Goal: Answer question/provide support

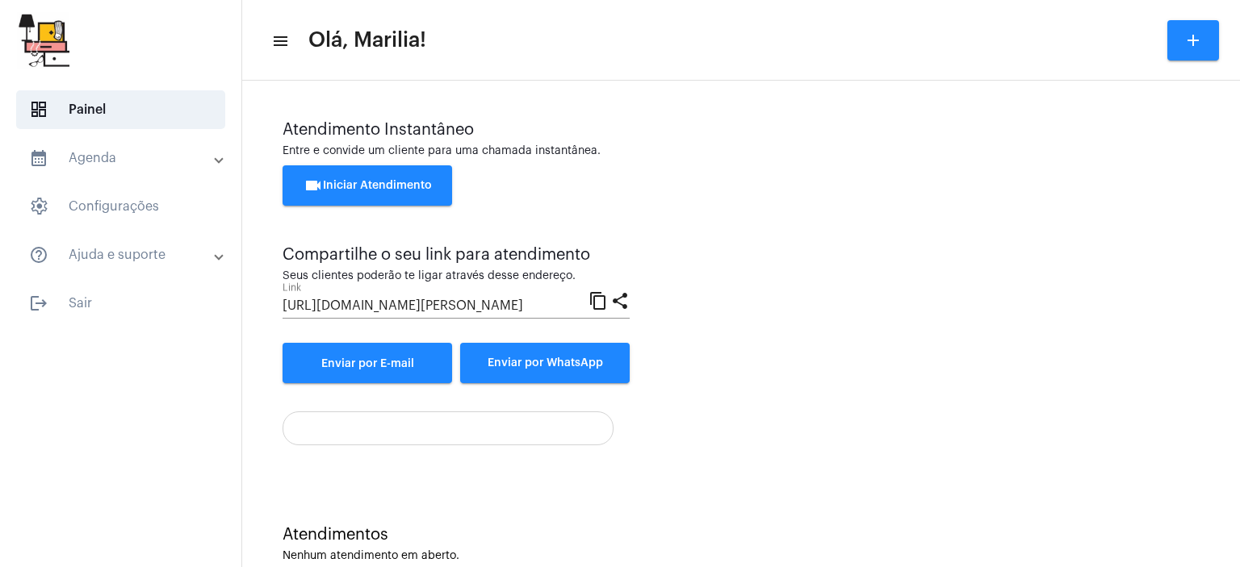
click at [1217, 440] on div "Atendimento Instantâneo Entre e convide um cliente para uma chamada instantânea…" at bounding box center [740, 283] width 981 height 389
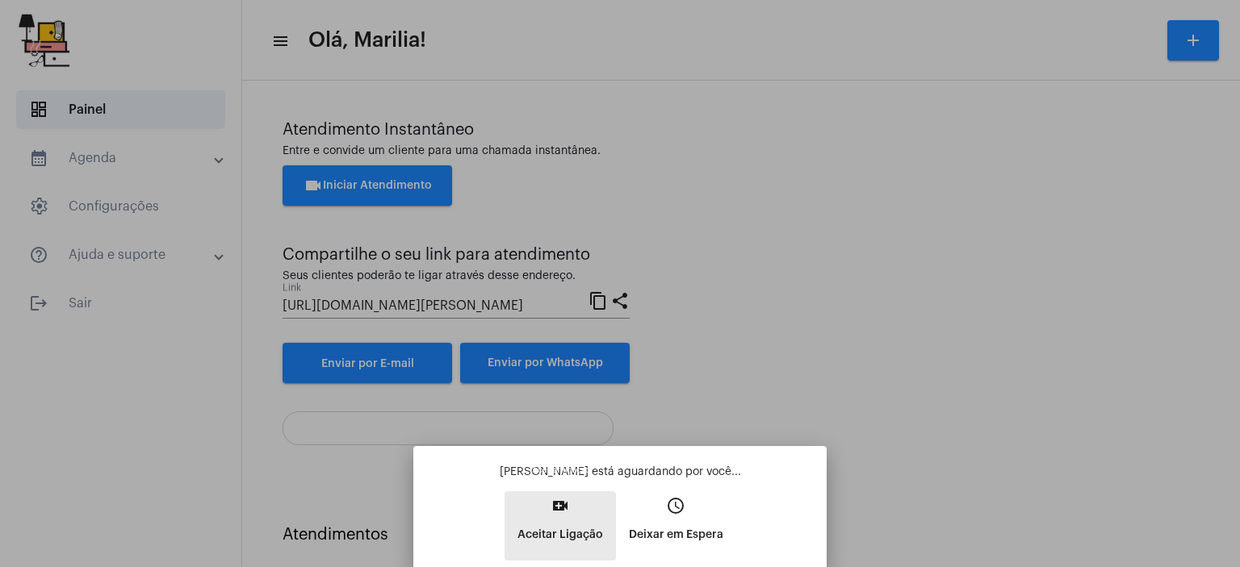
click at [548, 542] on p "Aceitar Ligação" at bounding box center [560, 535] width 86 height 29
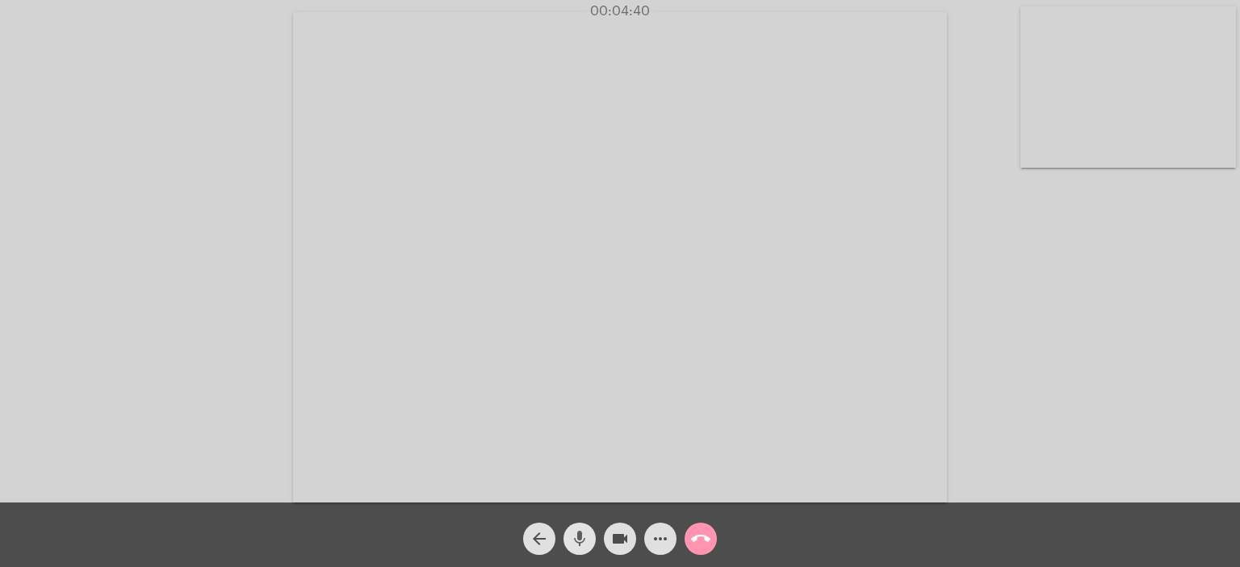
click at [571, 542] on mat-icon "mic" at bounding box center [579, 538] width 19 height 19
click at [571, 542] on mat-icon "mic_off" at bounding box center [579, 538] width 19 height 19
click at [571, 542] on mat-icon "mic" at bounding box center [579, 538] width 19 height 19
click at [571, 542] on mat-icon "mic_off" at bounding box center [579, 538] width 19 height 19
click at [571, 542] on mat-icon "mic" at bounding box center [579, 538] width 19 height 19
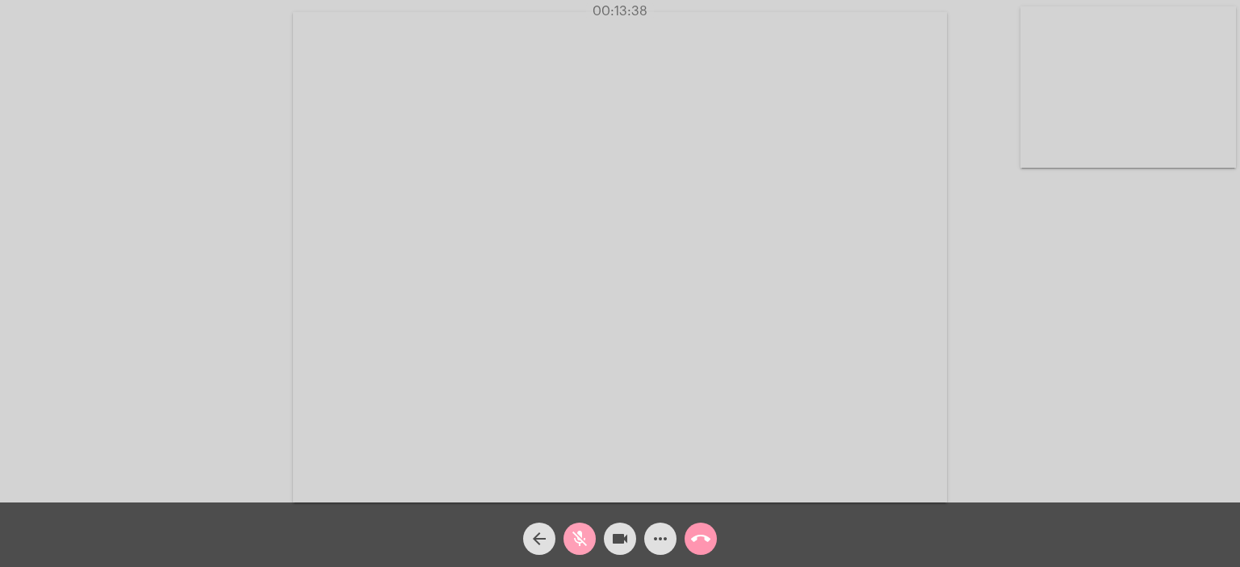
click at [571, 542] on mat-icon "mic_off" at bounding box center [579, 538] width 19 height 19
click at [571, 542] on mat-icon "mic" at bounding box center [579, 538] width 19 height 19
click at [571, 542] on mat-icon "mic_off" at bounding box center [579, 538] width 19 height 19
click at [571, 542] on mat-icon "mic" at bounding box center [579, 538] width 19 height 19
click at [571, 542] on mat-icon "mic_off" at bounding box center [579, 538] width 19 height 19
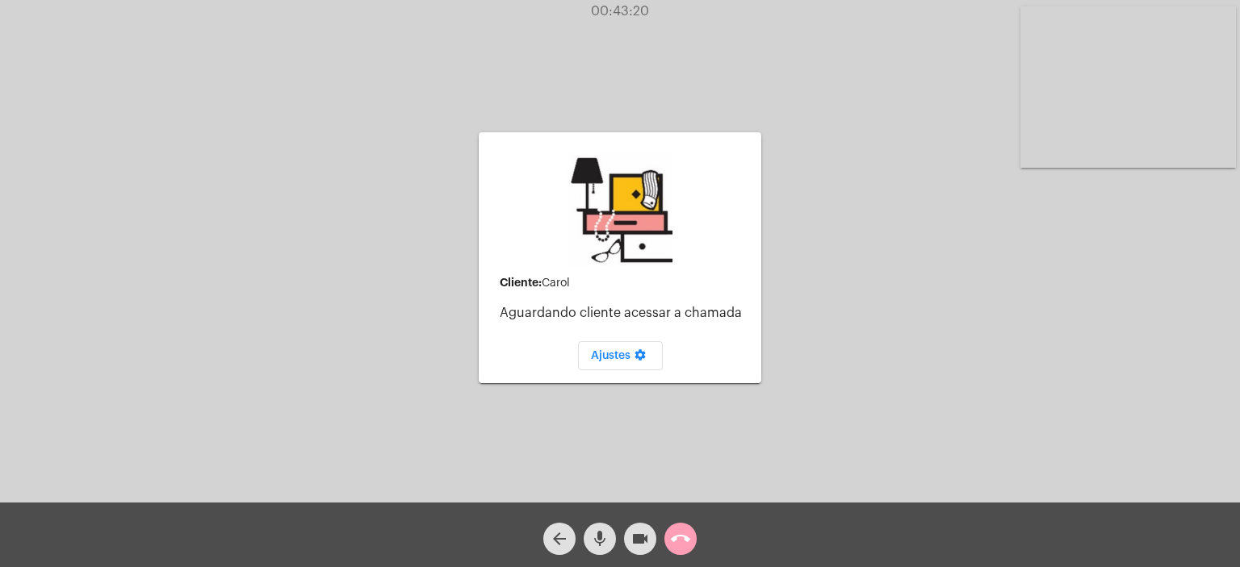
click at [681, 524] on span "call_end" at bounding box center [680, 539] width 19 height 32
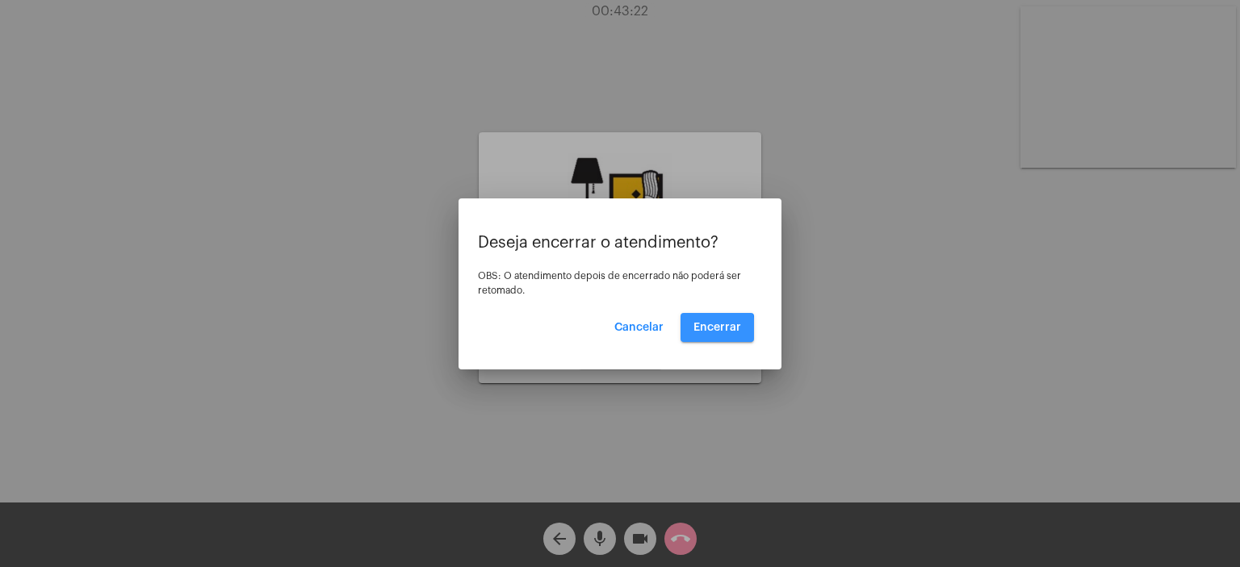
click at [688, 334] on button "Encerrar" at bounding box center [716, 327] width 73 height 29
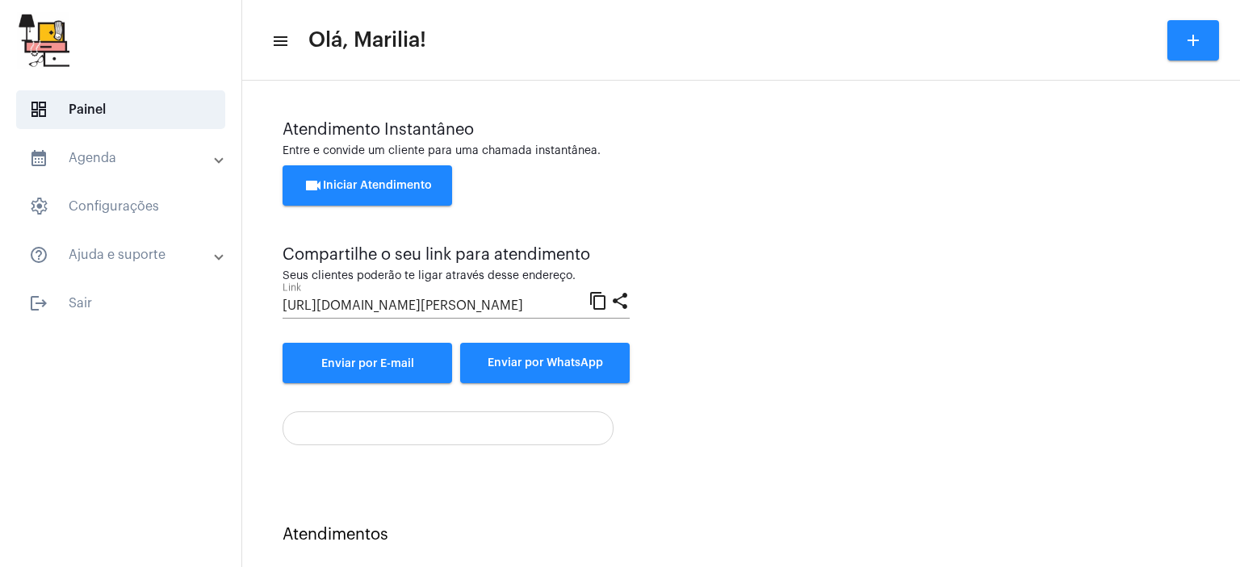
scroll to position [16, 0]
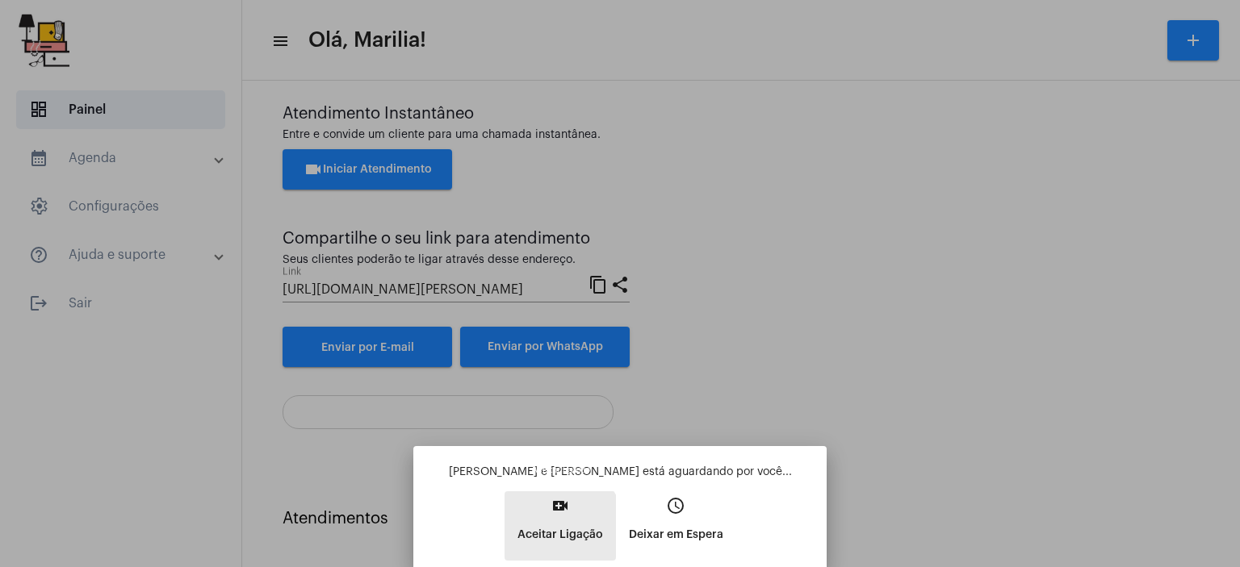
click at [523, 548] on p "Aceitar Ligação" at bounding box center [560, 535] width 86 height 29
